Goal: Browse casually

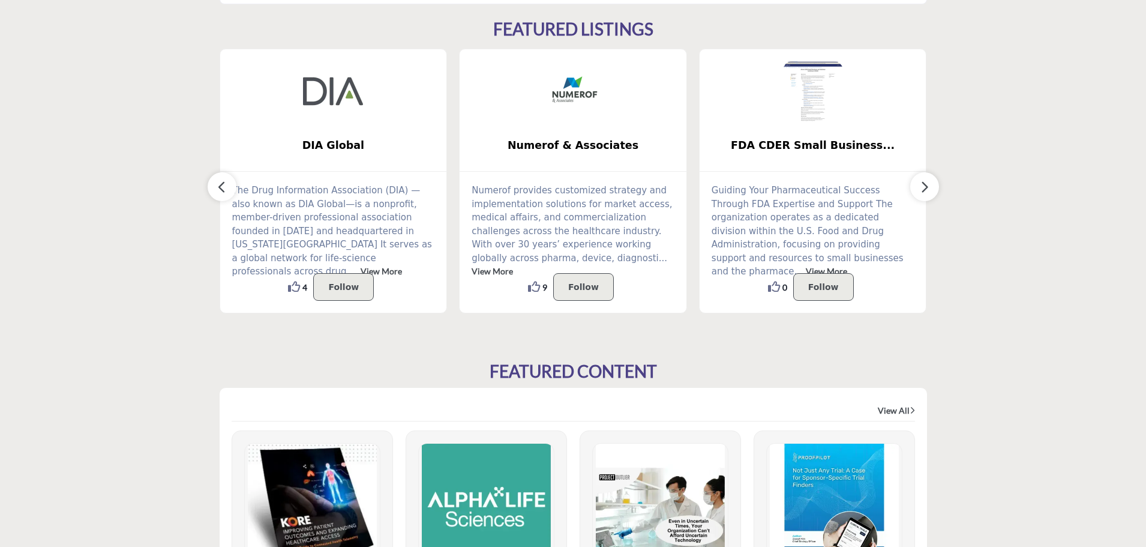
scroll to position [240, 0]
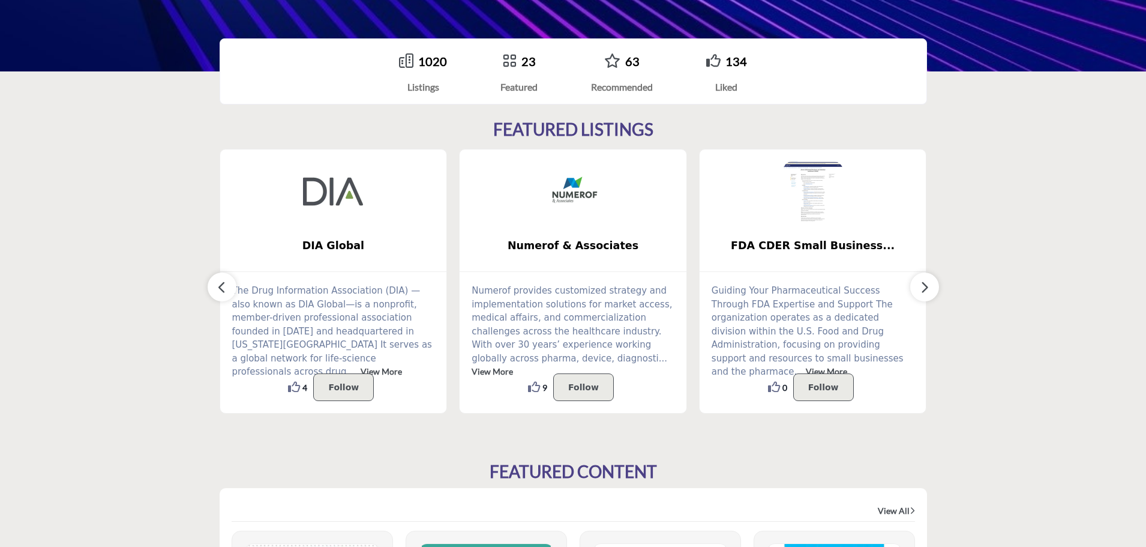
click at [933, 292] on button "button" at bounding box center [924, 286] width 29 height 29
click at [929, 290] on icon "button" at bounding box center [925, 287] width 10 height 15
click at [922, 283] on icon "button" at bounding box center [925, 287] width 10 height 15
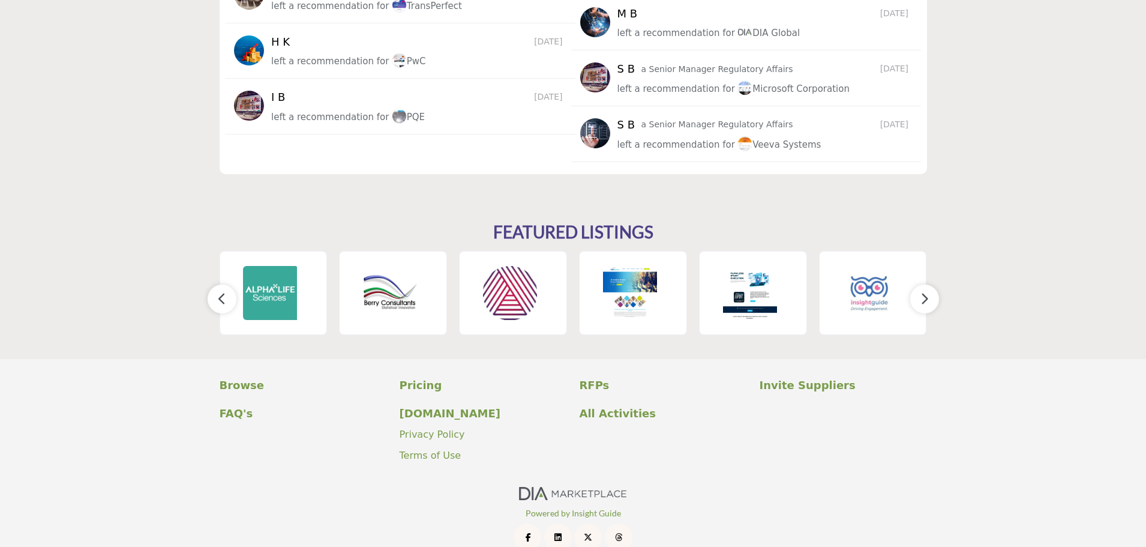
scroll to position [1730, 0]
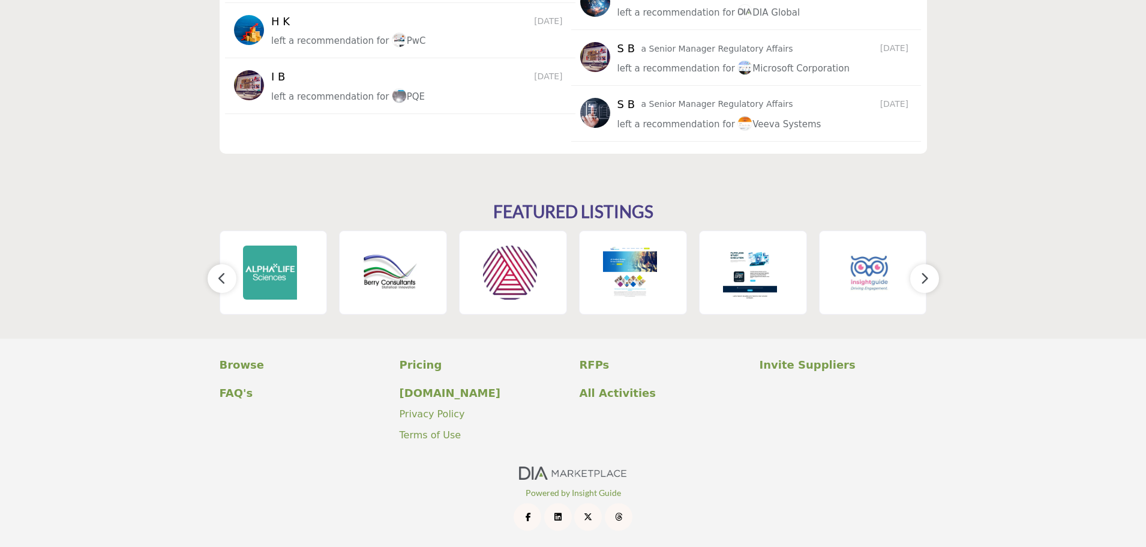
click at [930, 278] on button "button" at bounding box center [924, 278] width 29 height 29
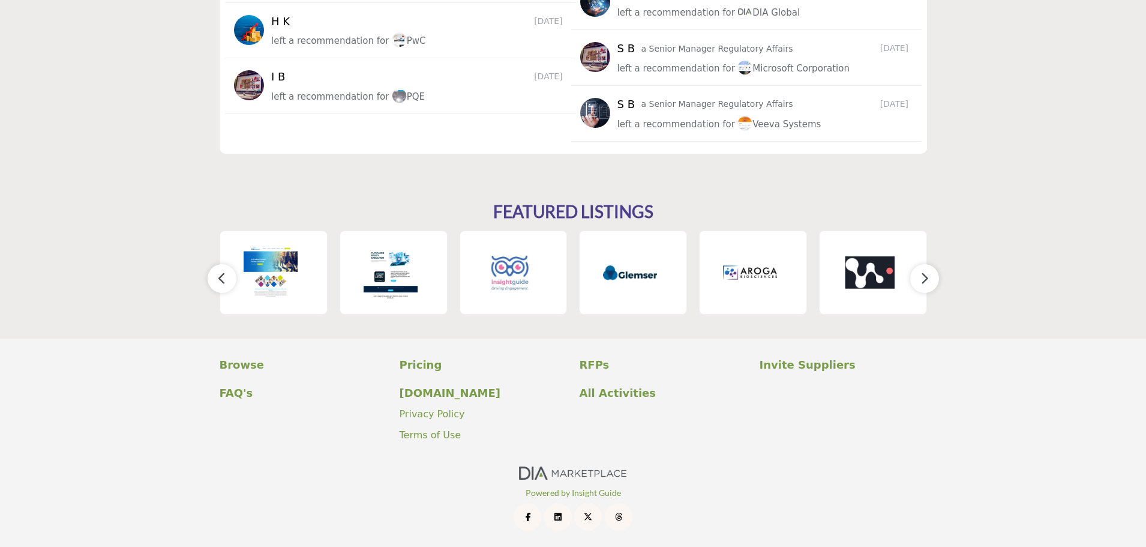
click at [930, 278] on button "button" at bounding box center [924, 278] width 29 height 29
click at [922, 274] on icon "button" at bounding box center [925, 278] width 10 height 15
click at [925, 275] on icon "button" at bounding box center [925, 278] width 10 height 15
click at [227, 280] on button "button" at bounding box center [222, 278] width 29 height 29
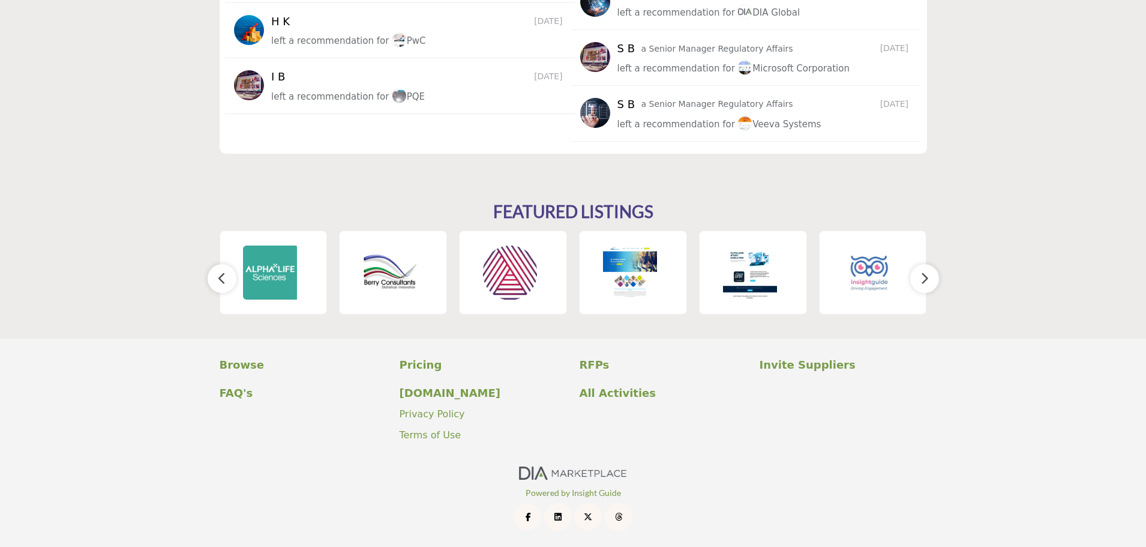
click at [227, 280] on button "button" at bounding box center [222, 278] width 29 height 29
click at [915, 267] on button "button" at bounding box center [924, 278] width 29 height 29
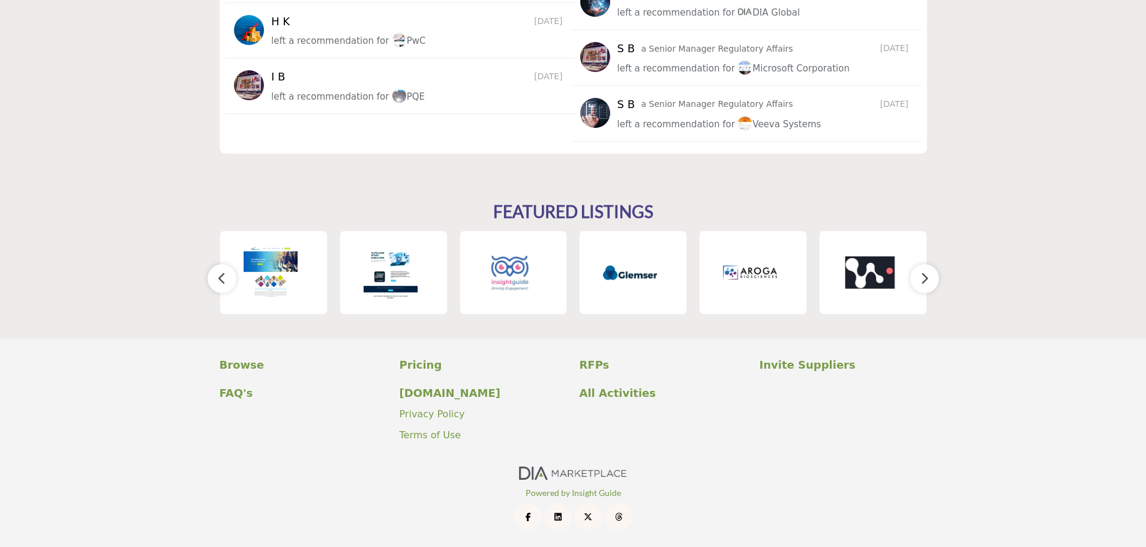
click at [918, 277] on button "button" at bounding box center [924, 278] width 29 height 29
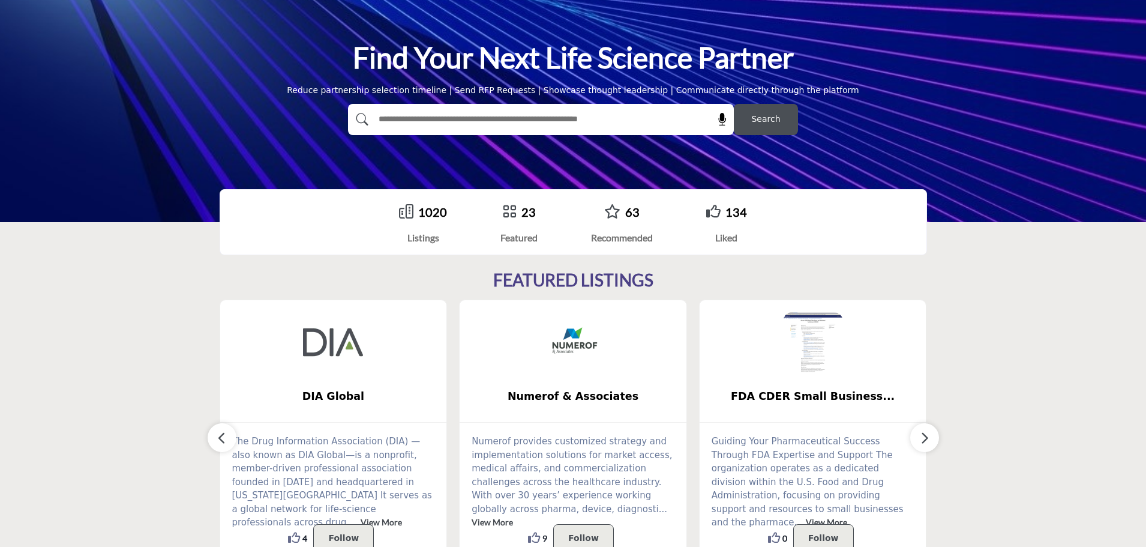
scroll to position [50, 0]
